Goal: Task Accomplishment & Management: Use online tool/utility

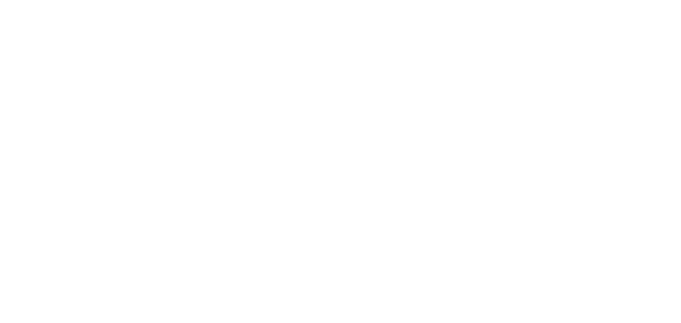
select select "Song"
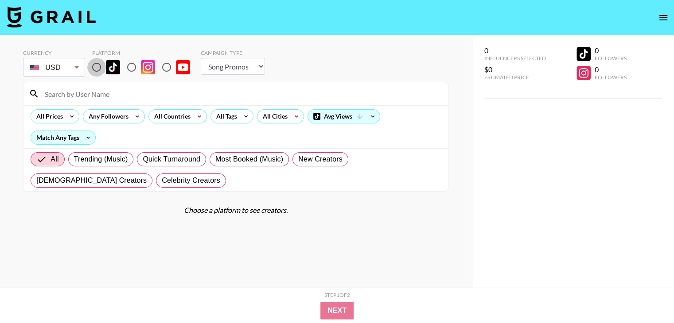
click at [101, 64] on input "radio" at bounding box center [96, 67] width 19 height 19
radio input "true"
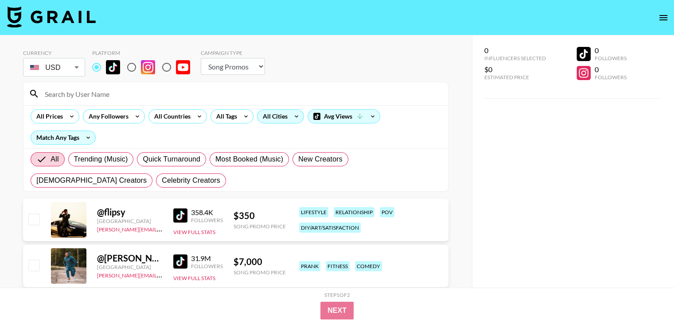
click at [270, 116] on div "All Cities" at bounding box center [273, 116] width 32 height 13
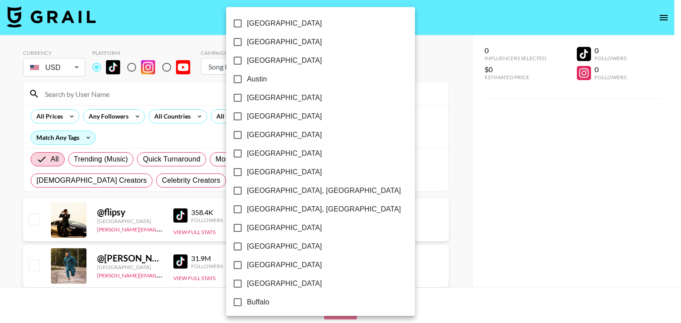
click at [188, 114] on div at bounding box center [340, 161] width 681 height 323
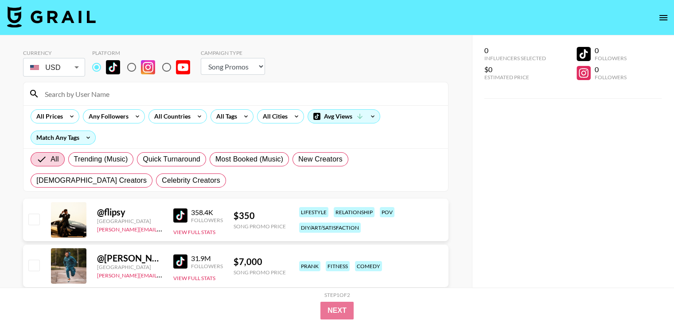
click at [193, 117] on div "[GEOGRAPHIC_DATA] [GEOGRAPHIC_DATA] [GEOGRAPHIC_DATA] [GEOGRAPHIC_DATA] [GEOGRA…" at bounding box center [337, 161] width 674 height 323
click at [197, 117] on icon at bounding box center [199, 116] width 14 height 13
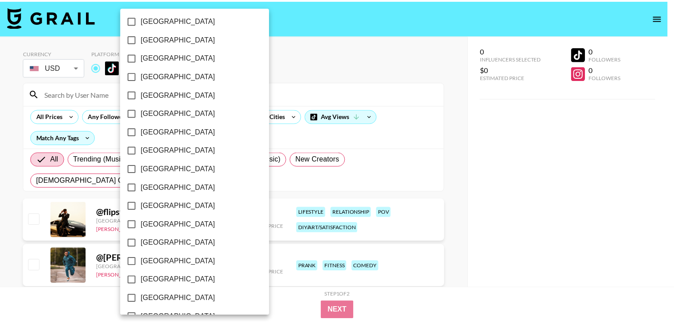
scroll to position [710, 0]
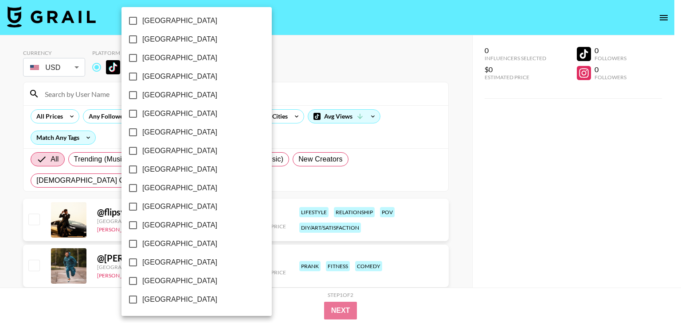
click at [162, 264] on span "[GEOGRAPHIC_DATA]" at bounding box center [179, 262] width 75 height 11
click at [142, 264] on input "[GEOGRAPHIC_DATA]" at bounding box center [133, 262] width 19 height 19
checkbox input "true"
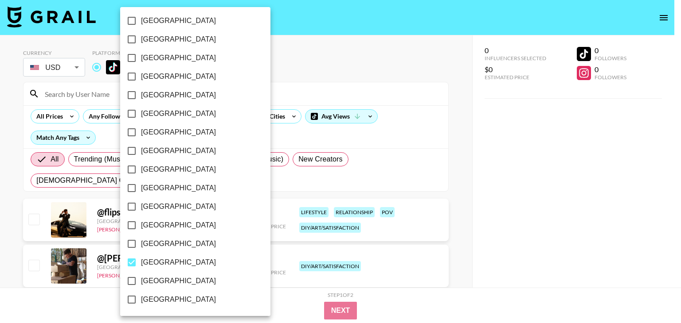
click at [0, 230] on div at bounding box center [340, 161] width 681 height 323
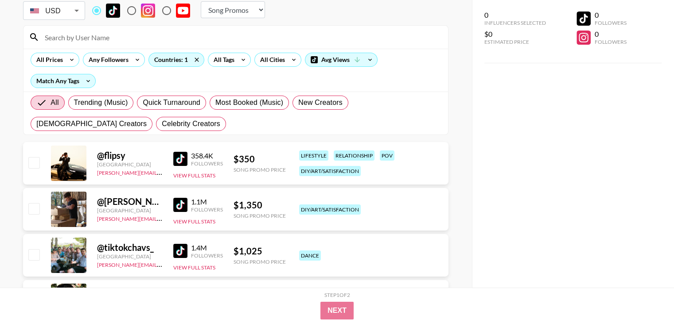
scroll to position [74, 0]
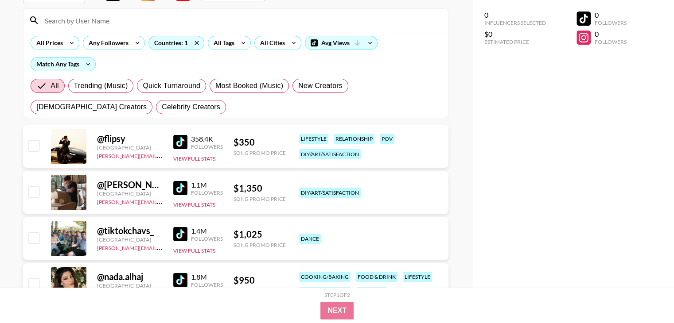
click at [183, 140] on img at bounding box center [180, 142] width 14 height 14
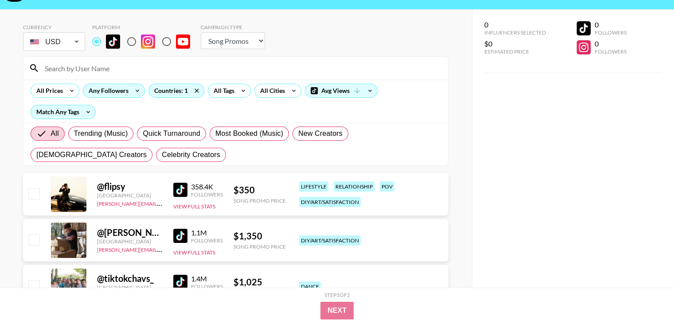
scroll to position [0, 0]
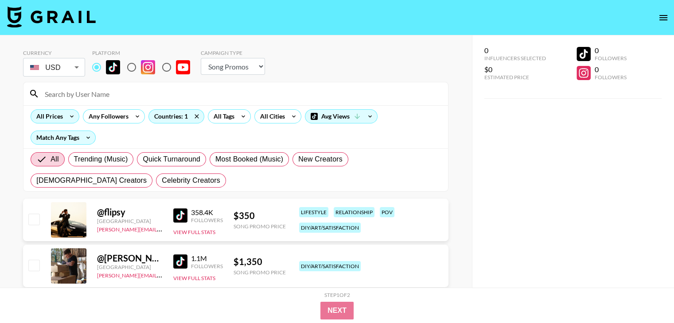
click at [50, 119] on div "All Prices" at bounding box center [48, 116] width 34 height 13
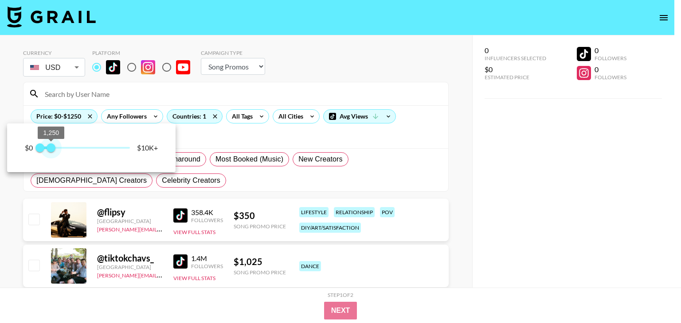
type input "1000"
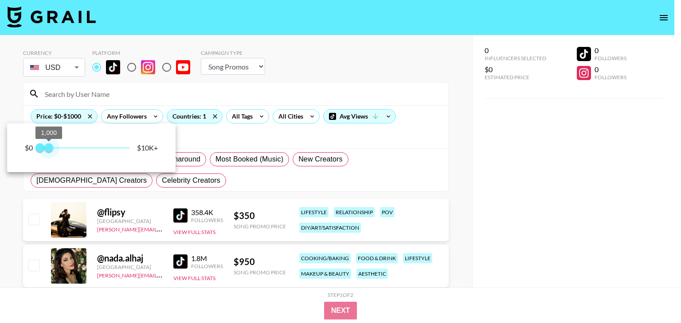
drag, startPoint x: 85, startPoint y: 149, endPoint x: 49, endPoint y: 149, distance: 35.9
click at [49, 149] on span "1,000" at bounding box center [48, 148] width 9 height 9
click at [517, 210] on div at bounding box center [340, 161] width 681 height 323
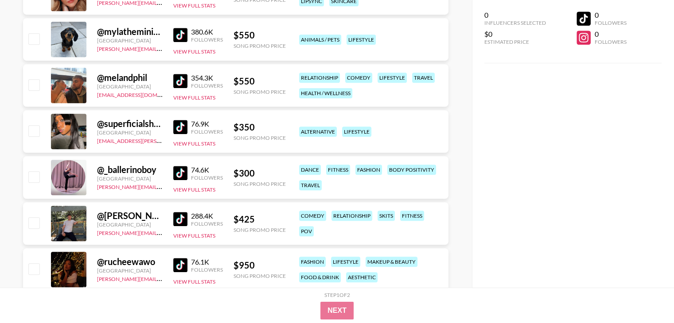
scroll to position [11000, 0]
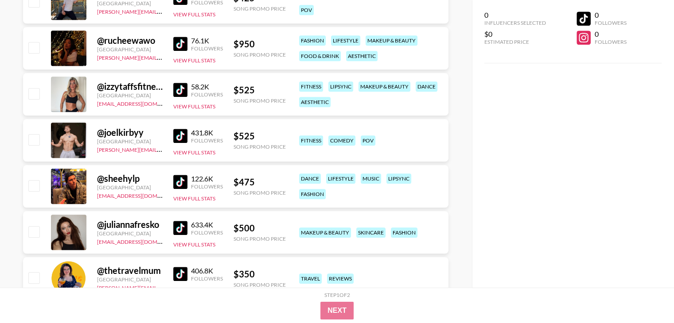
click at [182, 179] on img at bounding box center [180, 182] width 14 height 14
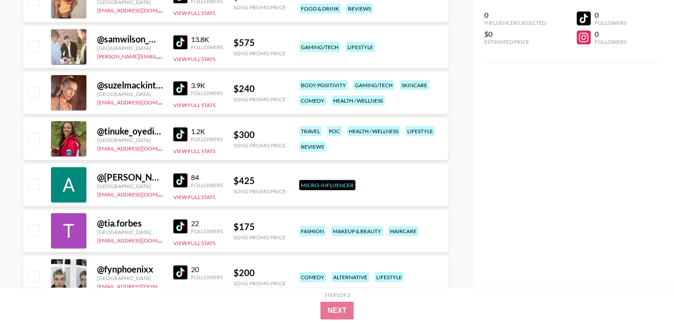
scroll to position [22401, 0]
